Goal: Check status: Check status

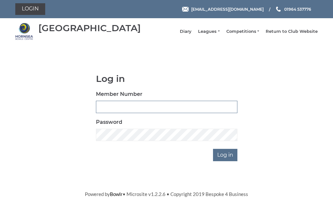
click at [142, 108] on input "Member Number" at bounding box center [166, 107] width 141 height 12
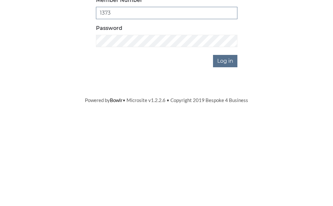
type input "1373"
click at [227, 149] on input "Log in" at bounding box center [225, 155] width 24 height 12
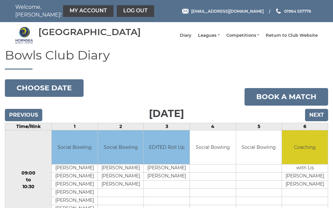
click at [220, 38] on link "Leagues" at bounding box center [208, 36] width 21 height 6
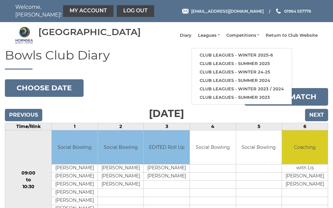
click at [246, 58] on link "Club leagues - Winter 2025-6" at bounding box center [242, 55] width 100 height 8
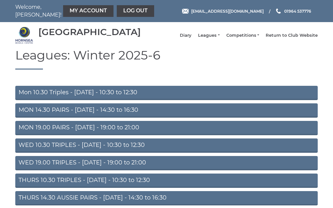
click at [78, 97] on link "Mon 10.30 Triples - [DATE] - 10:30 to 12:30" at bounding box center [166, 93] width 303 height 14
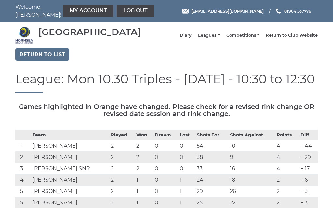
click at [74, 11] on link "My Account" at bounding box center [88, 11] width 50 height 12
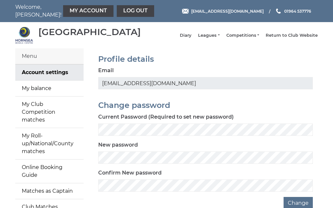
click at [51, 92] on link "My balance" at bounding box center [49, 89] width 68 height 16
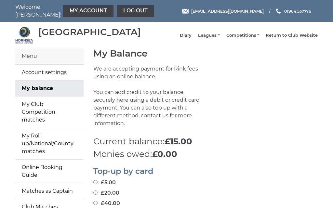
click at [119, 6] on link "Log out" at bounding box center [135, 11] width 37 height 12
